Goal: Information Seeking & Learning: Learn about a topic

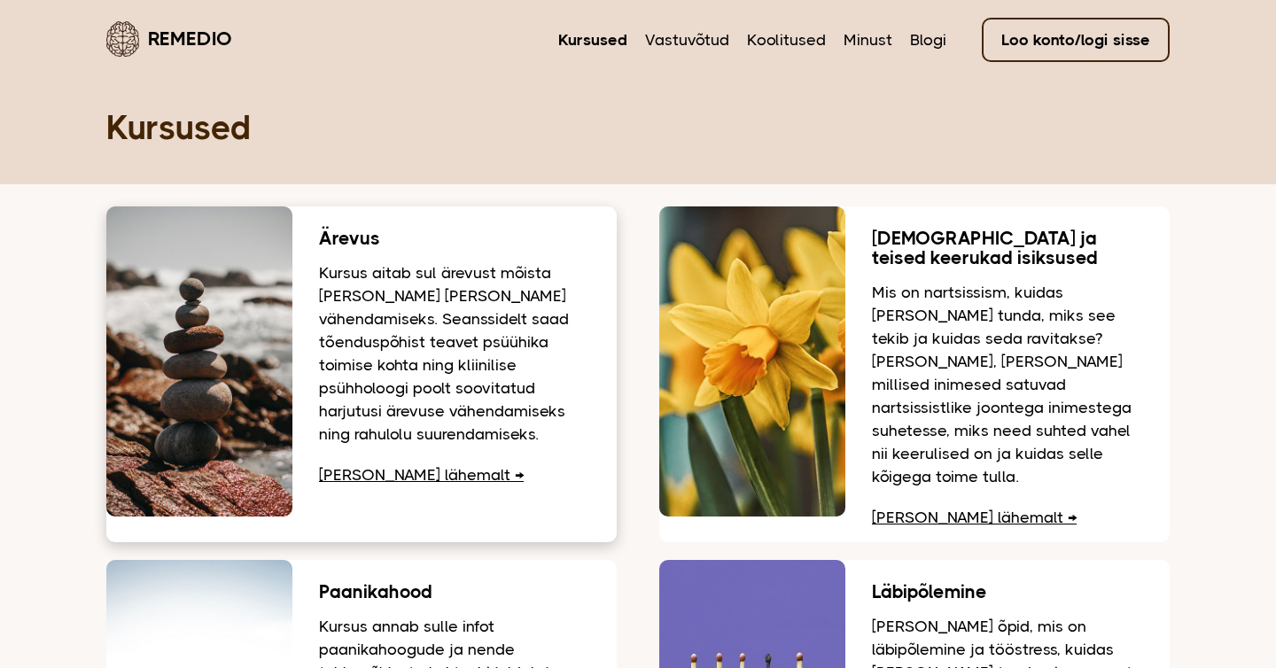
click at [405, 466] on link "Loe lähemalt" at bounding box center [421, 475] width 205 height 18
click at [385, 477] on link "Loe lähemalt" at bounding box center [421, 475] width 205 height 18
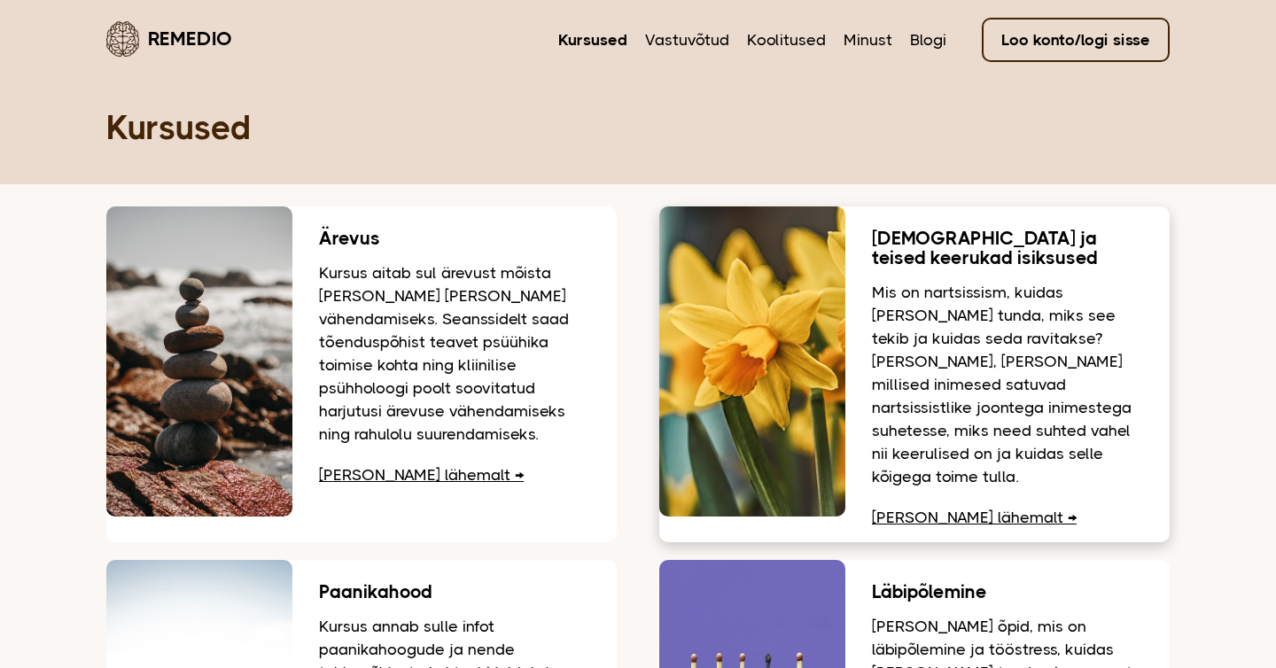
click at [951, 509] on link "Loe lähemalt" at bounding box center [974, 518] width 205 height 18
